Goal: Check status

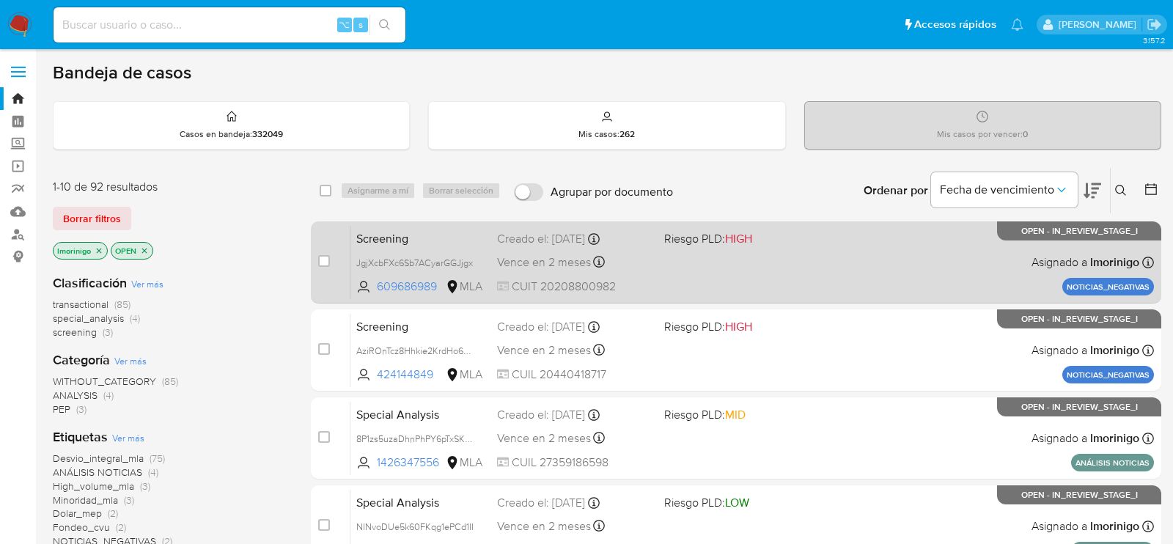
click at [662, 276] on div "Screening JgjXcbFXc6Sb7ACyarGGJjgx 609686989 MLA Riesgo PLD: HIGH Creado el: 18…" at bounding box center [751, 262] width 803 height 74
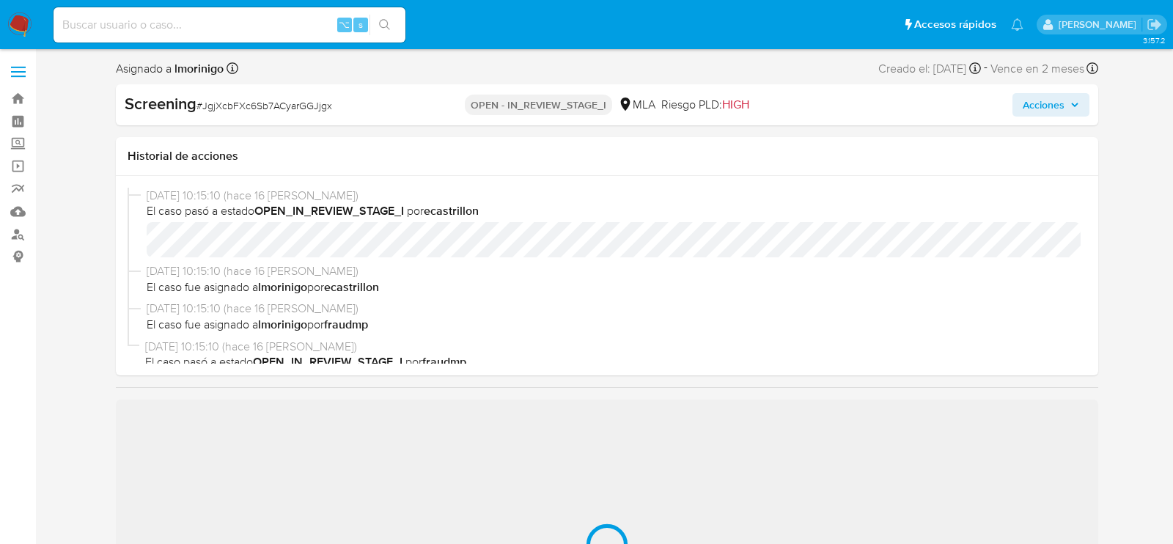
select select "10"
